Goal: Communication & Community: Answer question/provide support

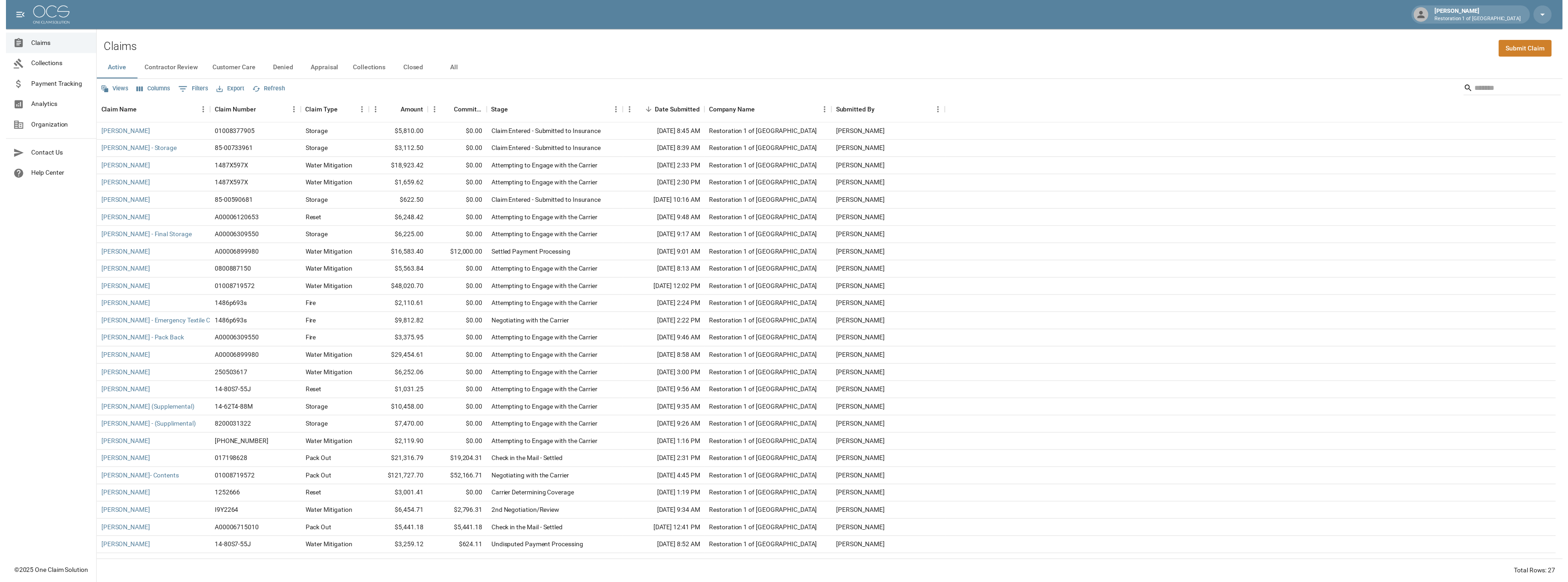
scroll to position [29, 0]
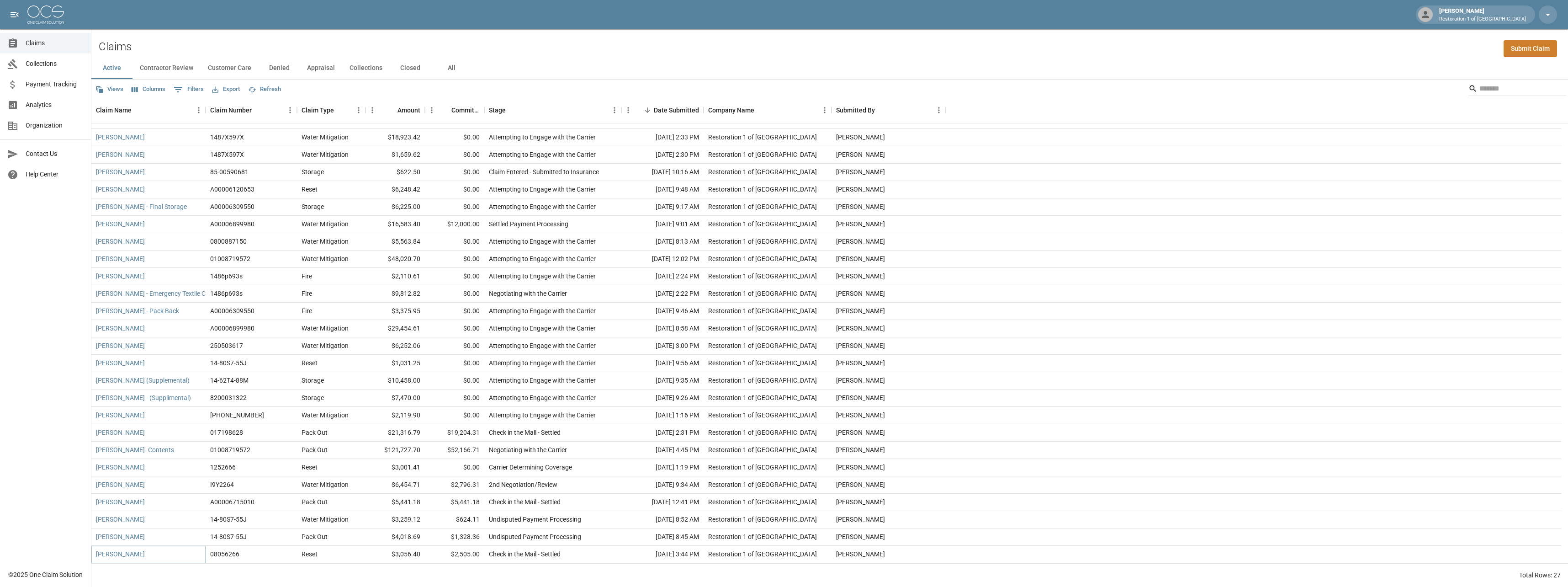
click at [145, 551] on link "[PERSON_NAME]" at bounding box center [121, 554] width 49 height 9
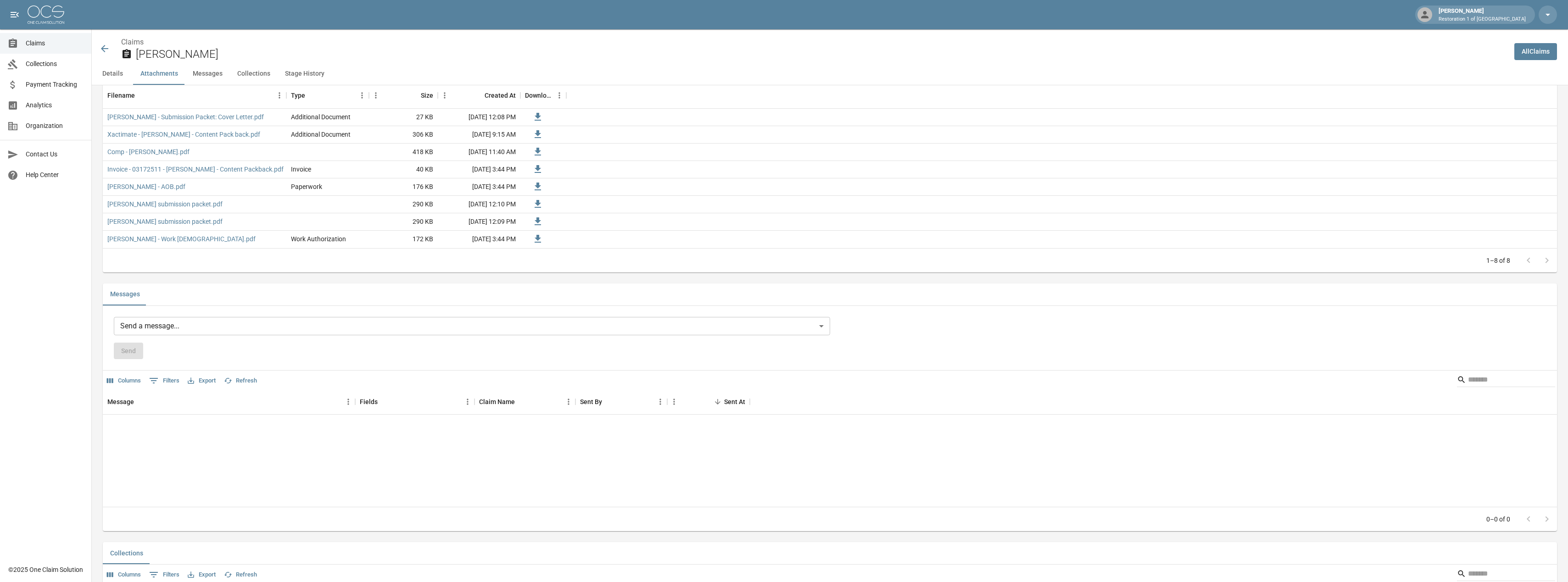
scroll to position [597, 0]
click at [138, 308] on body "[PERSON_NAME] Restoration 1 of Evansville Claims Collections Payment Tracking A…" at bounding box center [784, 225] width 1568 height 1644
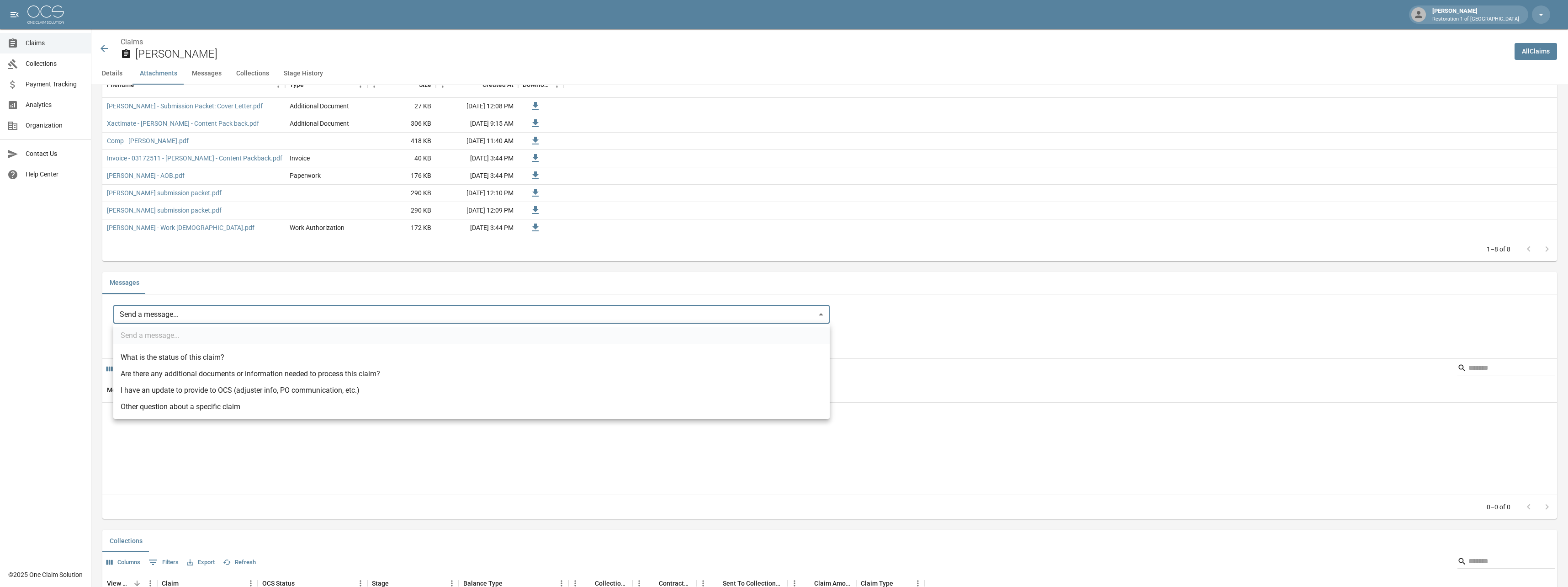
click at [145, 391] on li "I have an update to provide to OCS (adjuster info, PO communication, etc.)" at bounding box center [471, 390] width 716 height 16
type input "**********"
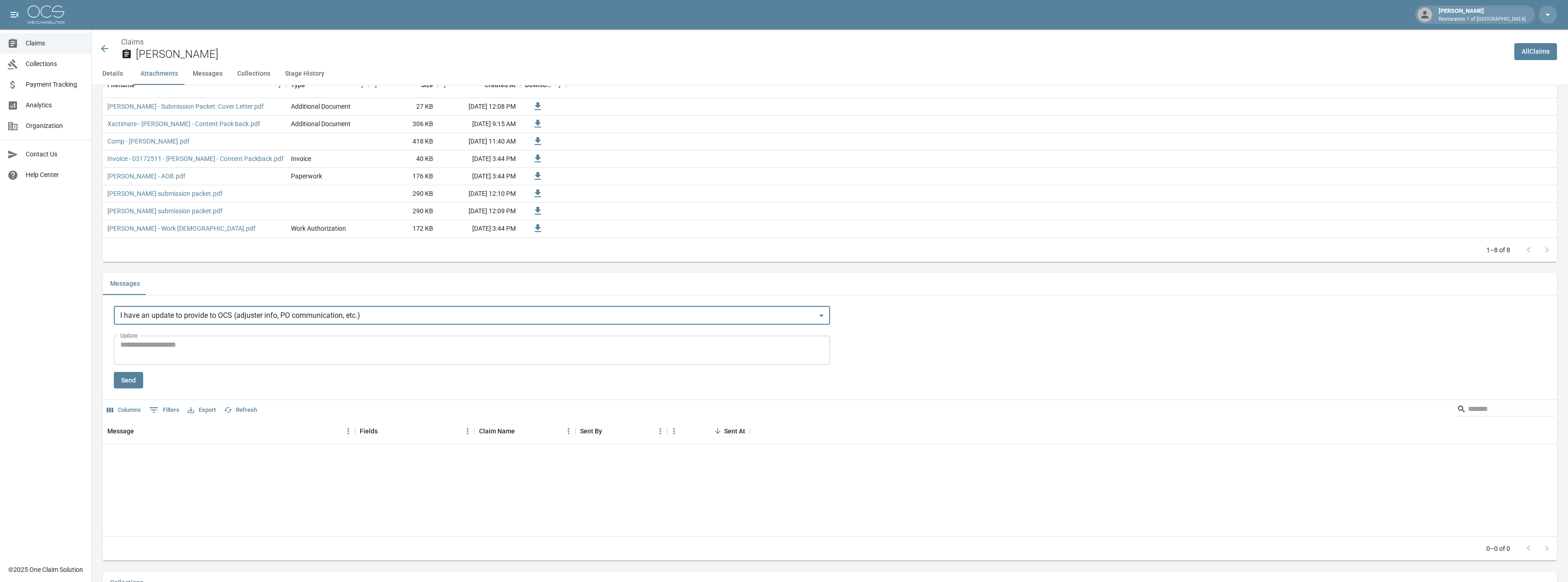
click at [165, 345] on textarea "Update" at bounding box center [472, 350] width 704 height 21
type textarea "**********"
click at [133, 384] on button "Send" at bounding box center [128, 381] width 29 height 17
click at [105, 45] on icon at bounding box center [105, 49] width 11 height 11
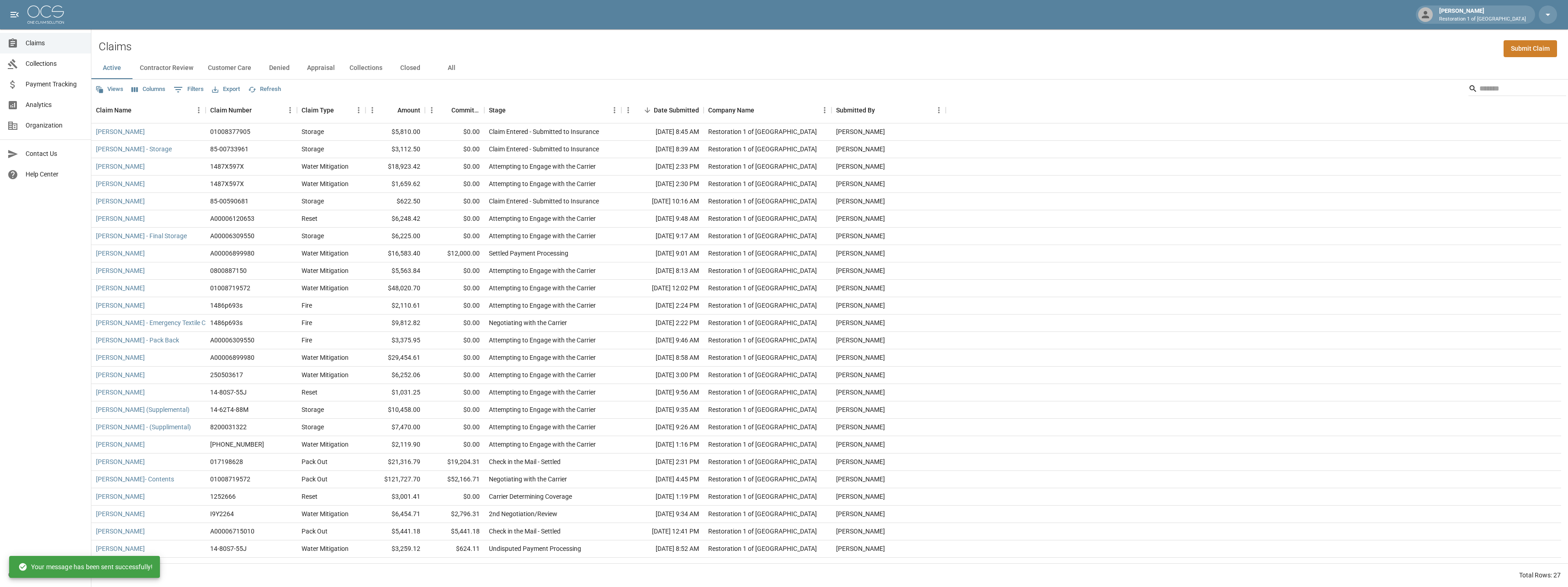
click at [168, 69] on button "Contractor Review" at bounding box center [167, 68] width 68 height 22
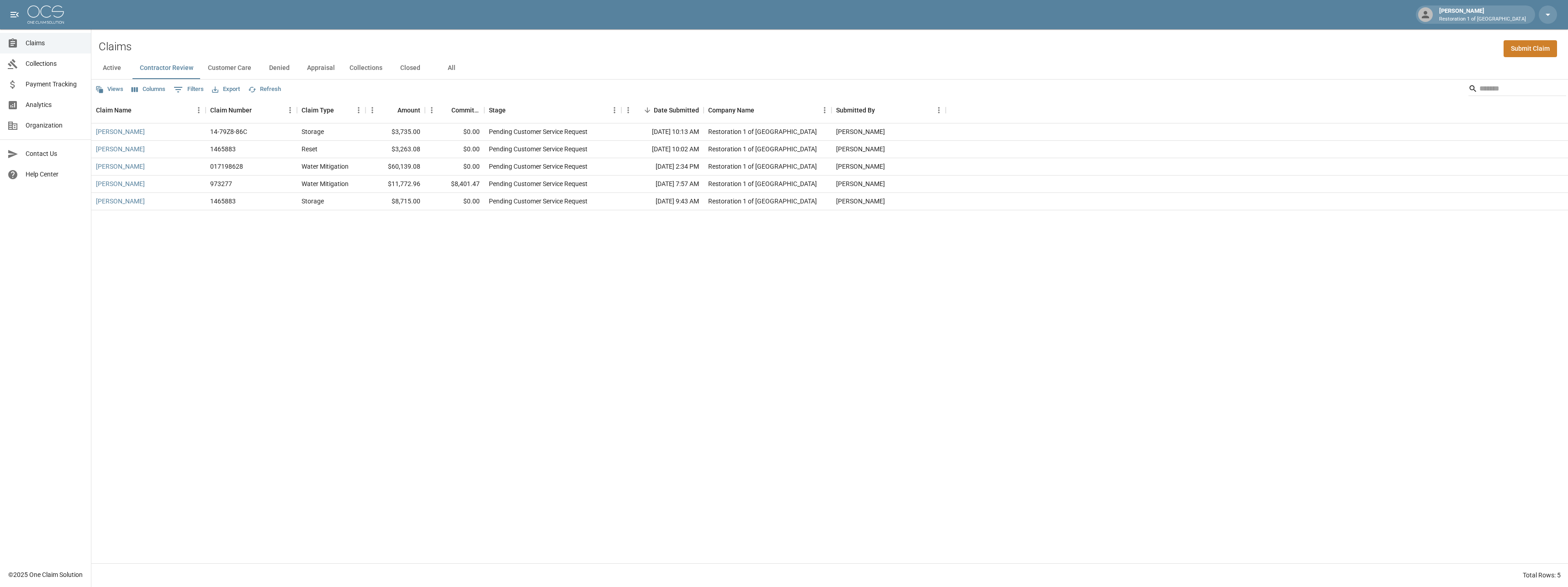
click at [228, 68] on button "Customer Care" at bounding box center [229, 68] width 58 height 22
click at [118, 66] on button "Active" at bounding box center [112, 68] width 41 height 22
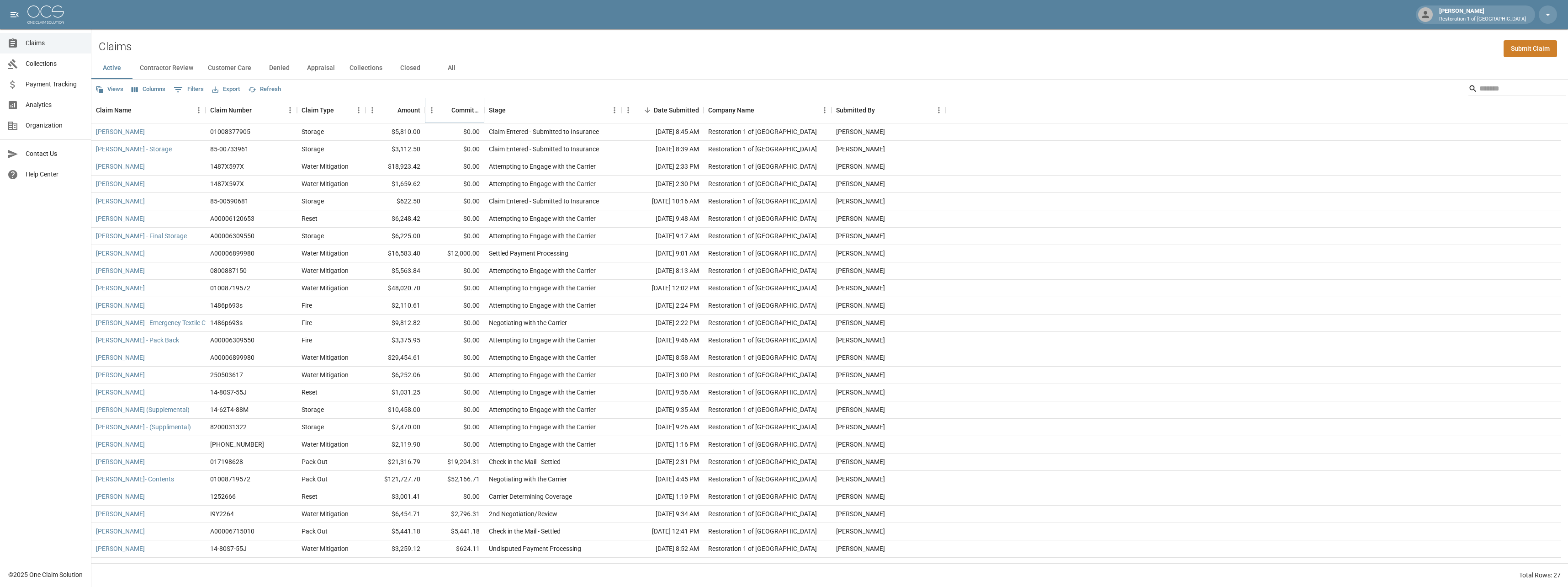
click at [451, 108] on button "Sort" at bounding box center [445, 110] width 13 height 13
drag, startPoint x: 444, startPoint y: 67, endPoint x: 516, endPoint y: 73, distance: 72.2
click at [450, 66] on button "All" at bounding box center [452, 68] width 41 height 22
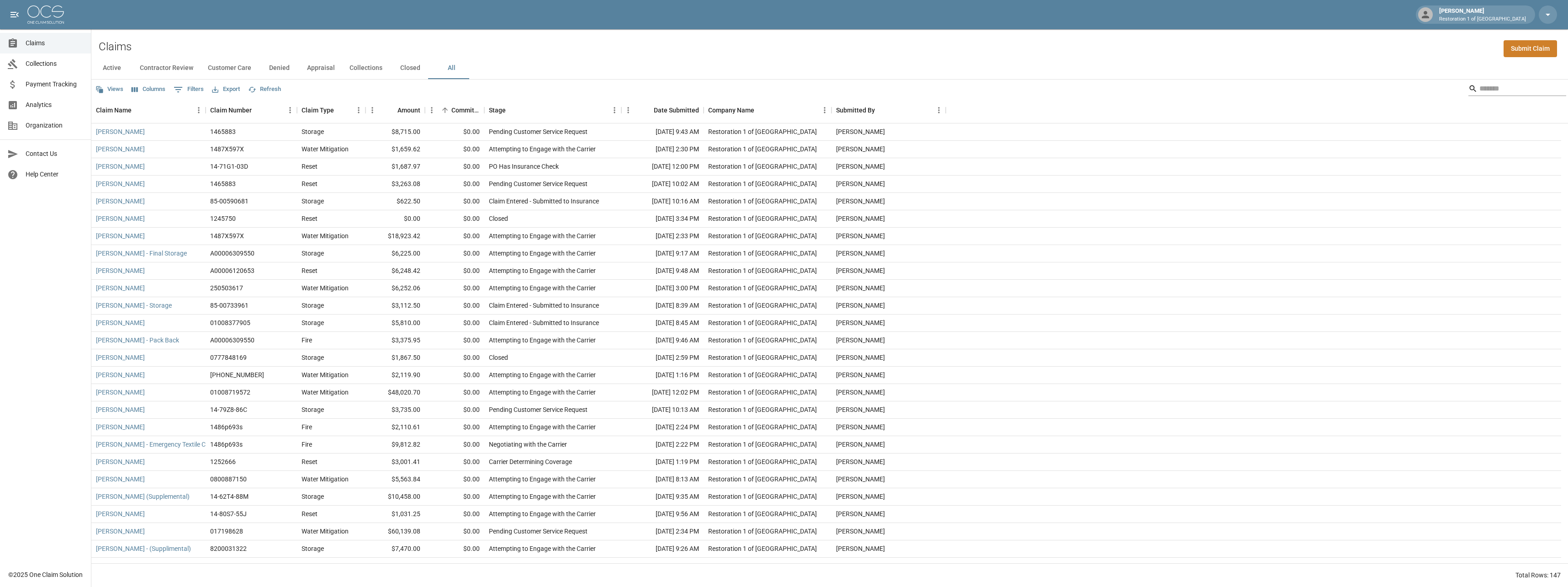
click at [1499, 91] on input "Search" at bounding box center [1516, 89] width 73 height 15
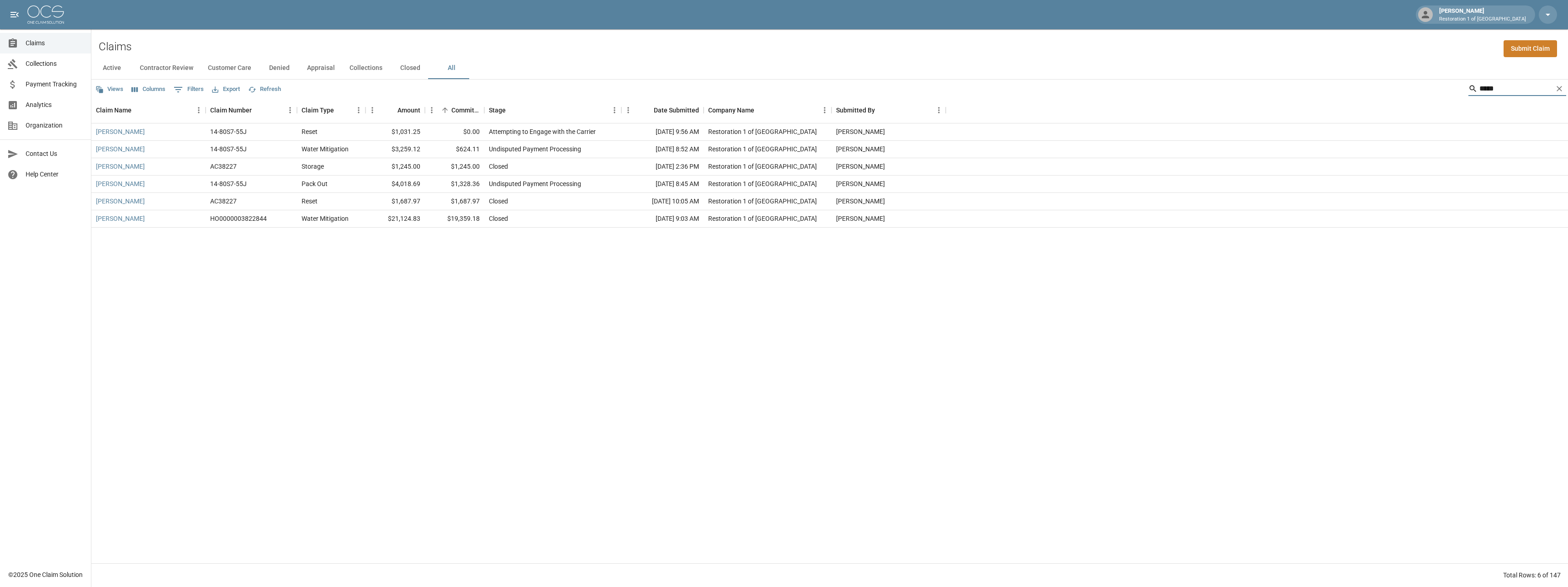
type input "*****"
